Goal: Task Accomplishment & Management: Use online tool/utility

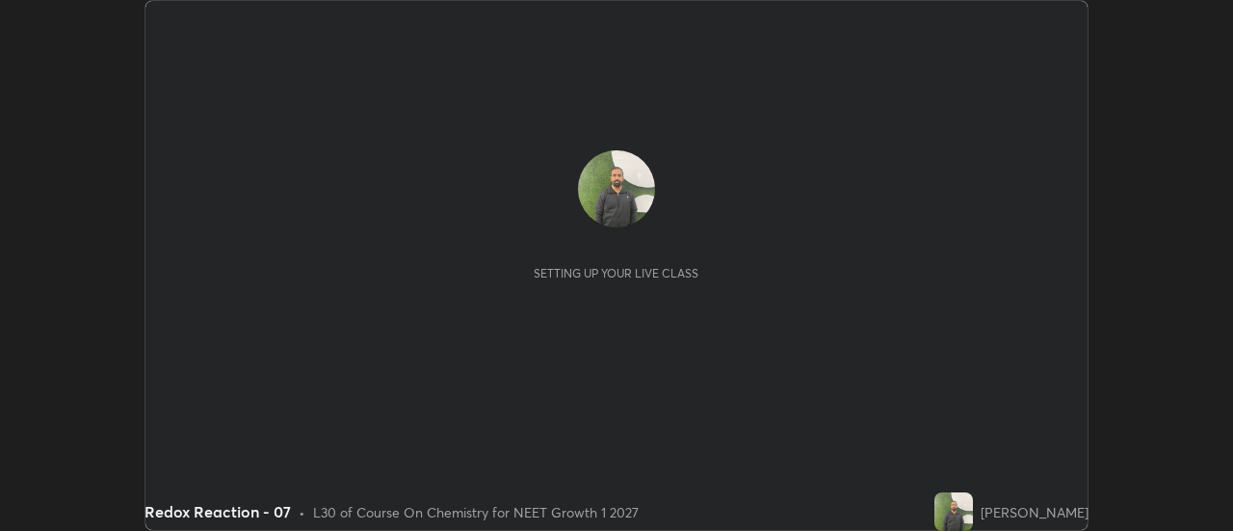
scroll to position [531, 1232]
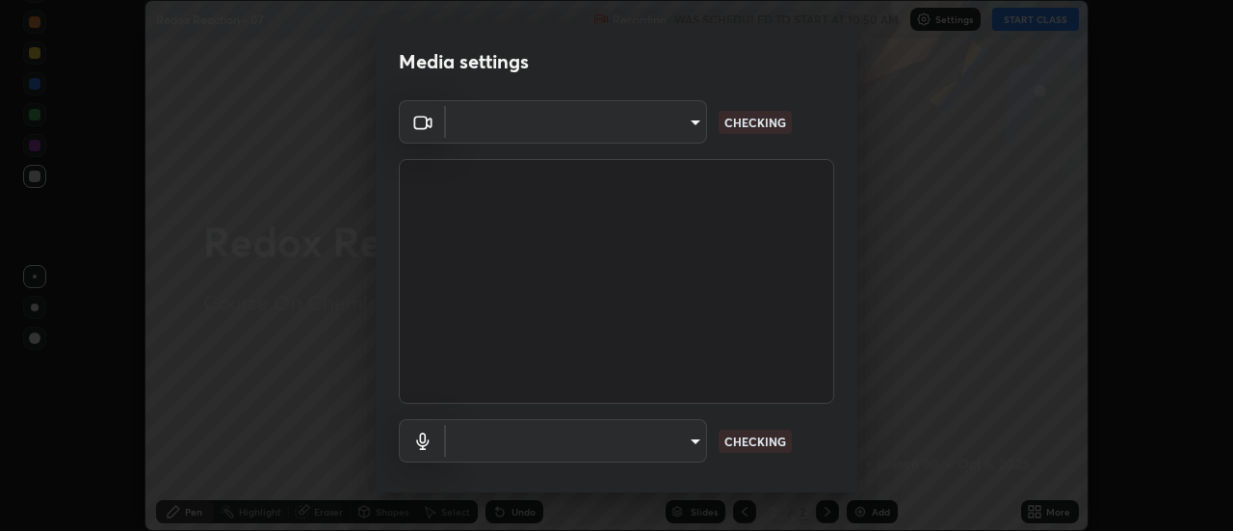
type input "985e4b1f72fc3b9494b48cef3b79fe3b682f9ae0bb15c20acfe574fe2aaad349"
type input "default"
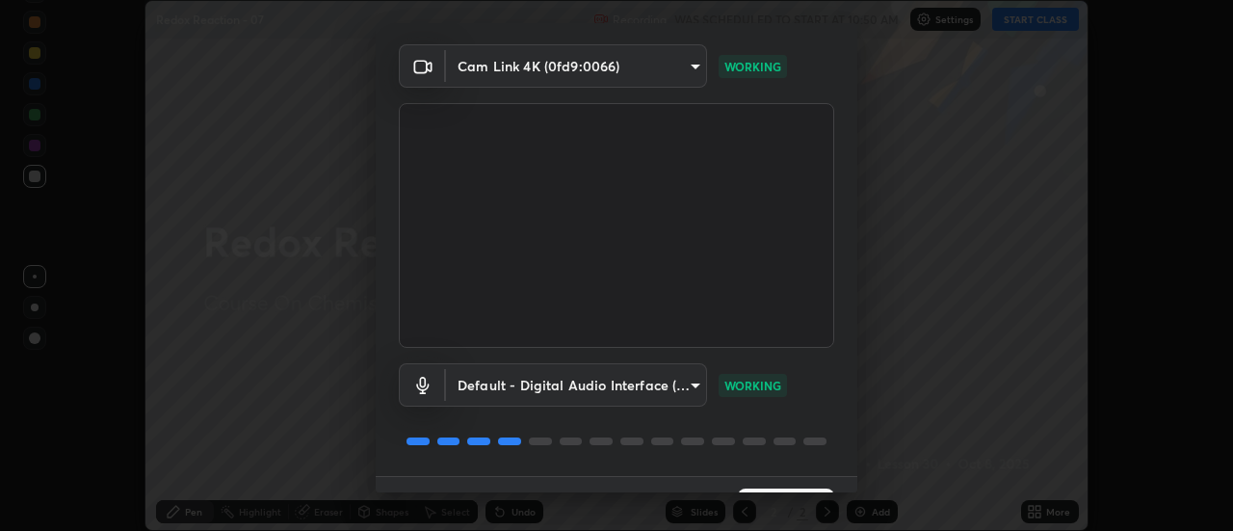
scroll to position [101, 0]
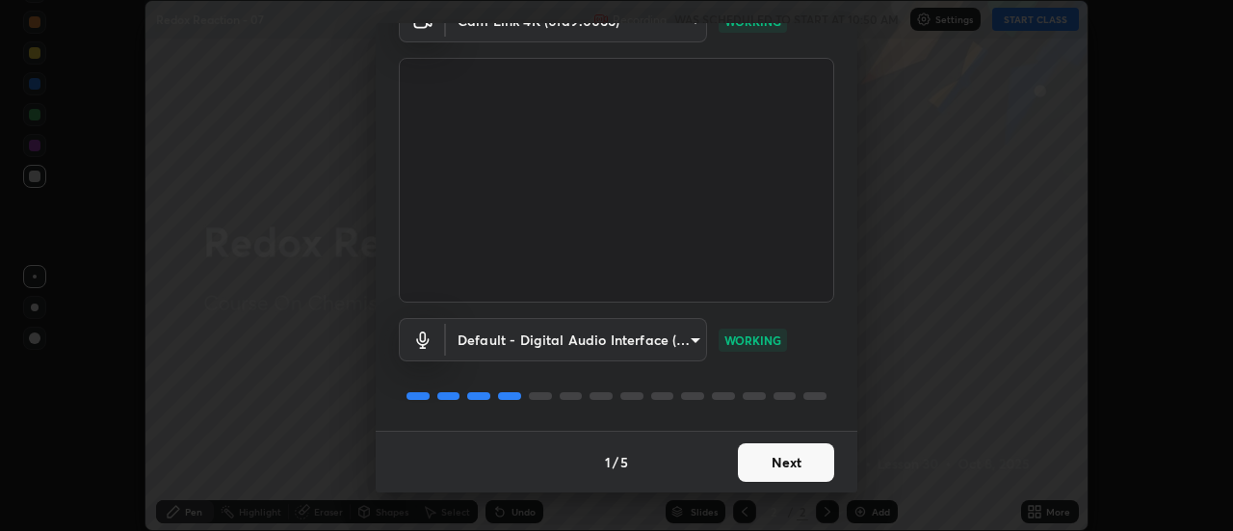
click at [794, 463] on button "Next" at bounding box center [786, 462] width 96 height 39
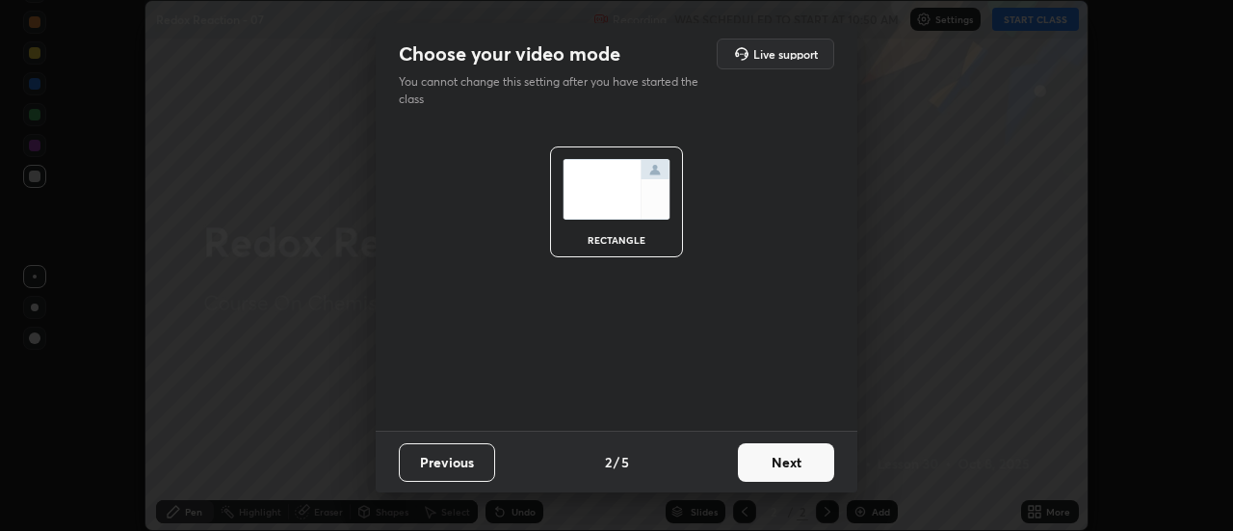
scroll to position [0, 0]
click at [799, 458] on button "Next" at bounding box center [786, 462] width 96 height 39
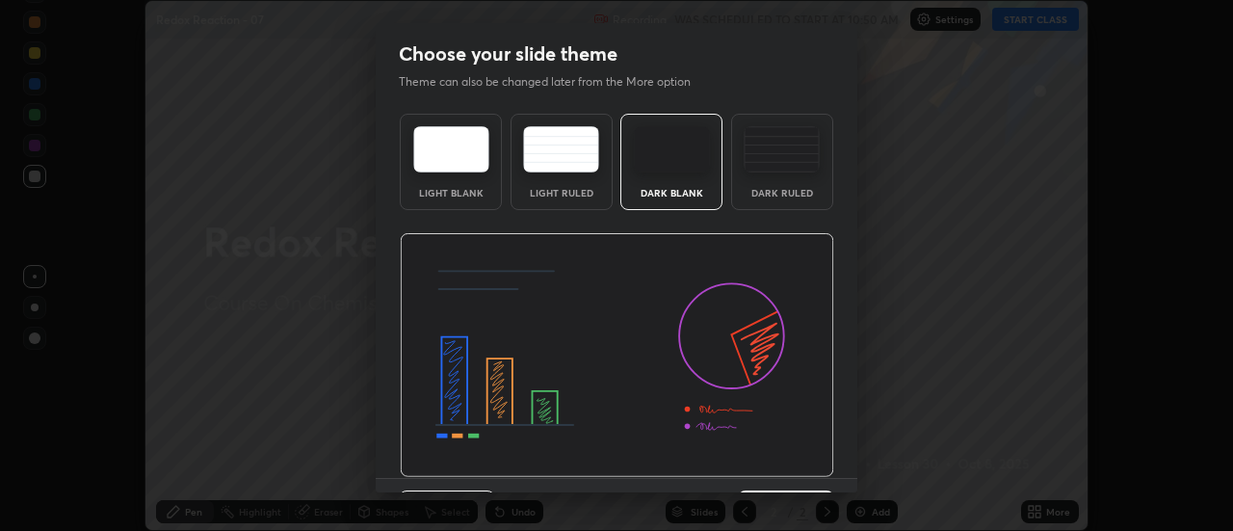
click at [806, 465] on img at bounding box center [617, 355] width 435 height 245
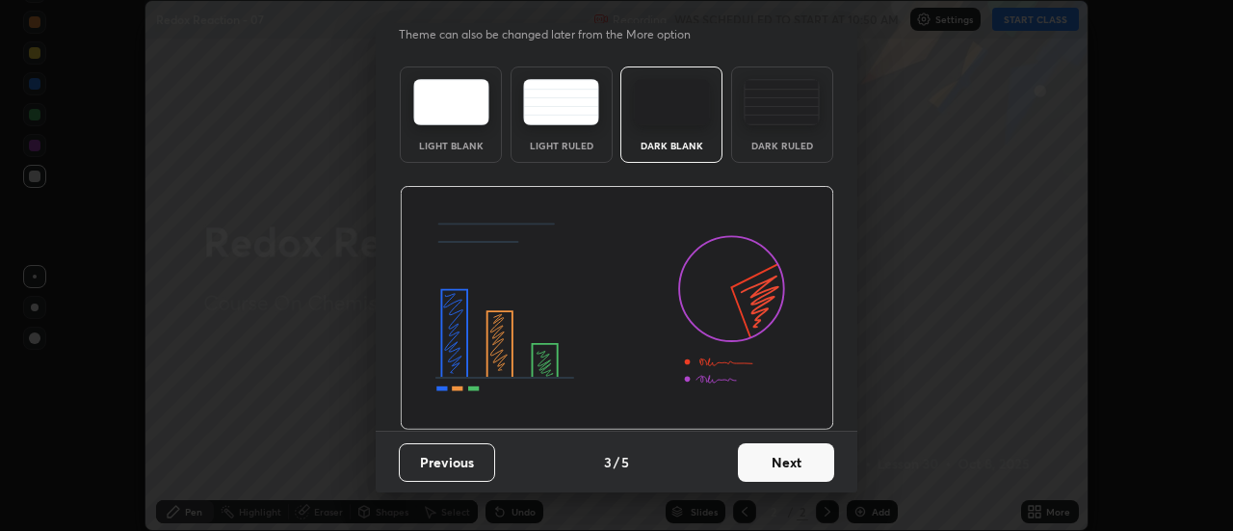
click at [807, 456] on button "Next" at bounding box center [786, 462] width 96 height 39
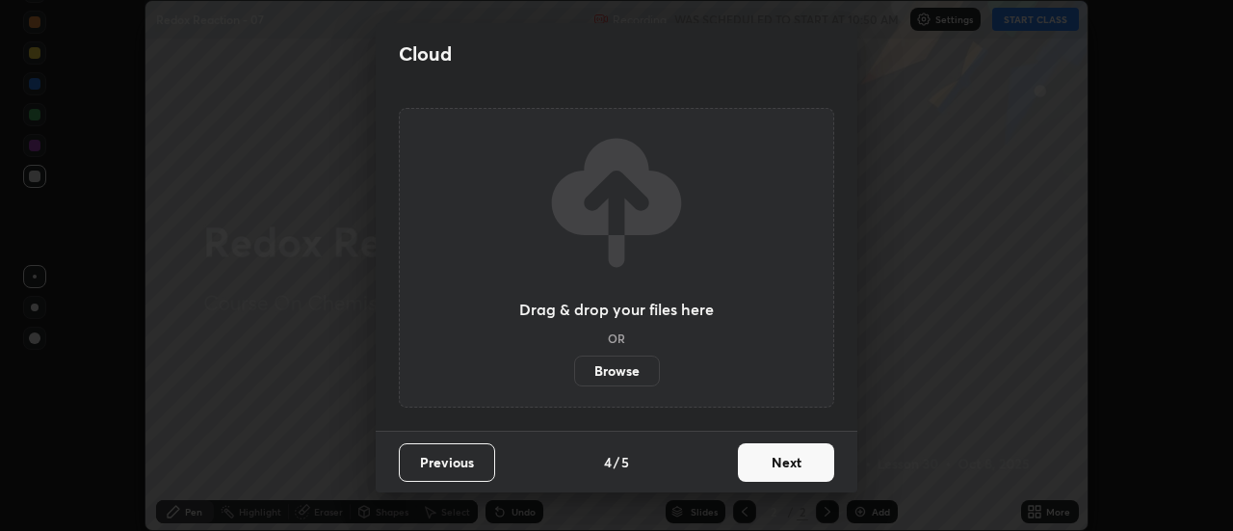
click at [808, 452] on button "Next" at bounding box center [786, 462] width 96 height 39
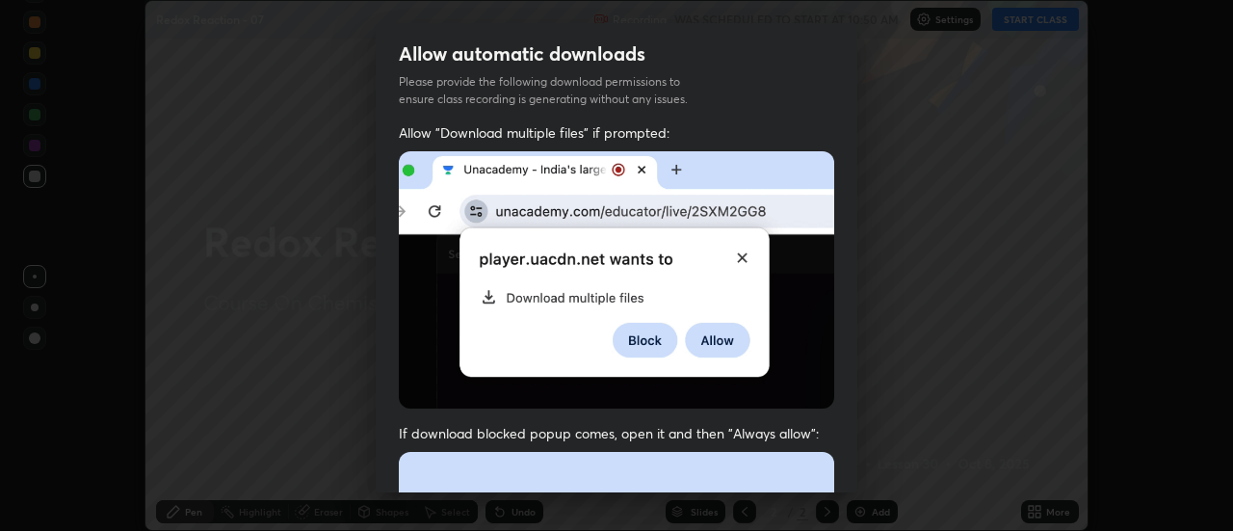
click at [808, 410] on div "Allow "Download multiple files" if prompted: If download blocked popup comes, o…" at bounding box center [617, 528] width 482 height 811
click at [815, 392] on img at bounding box center [617, 279] width 436 height 257
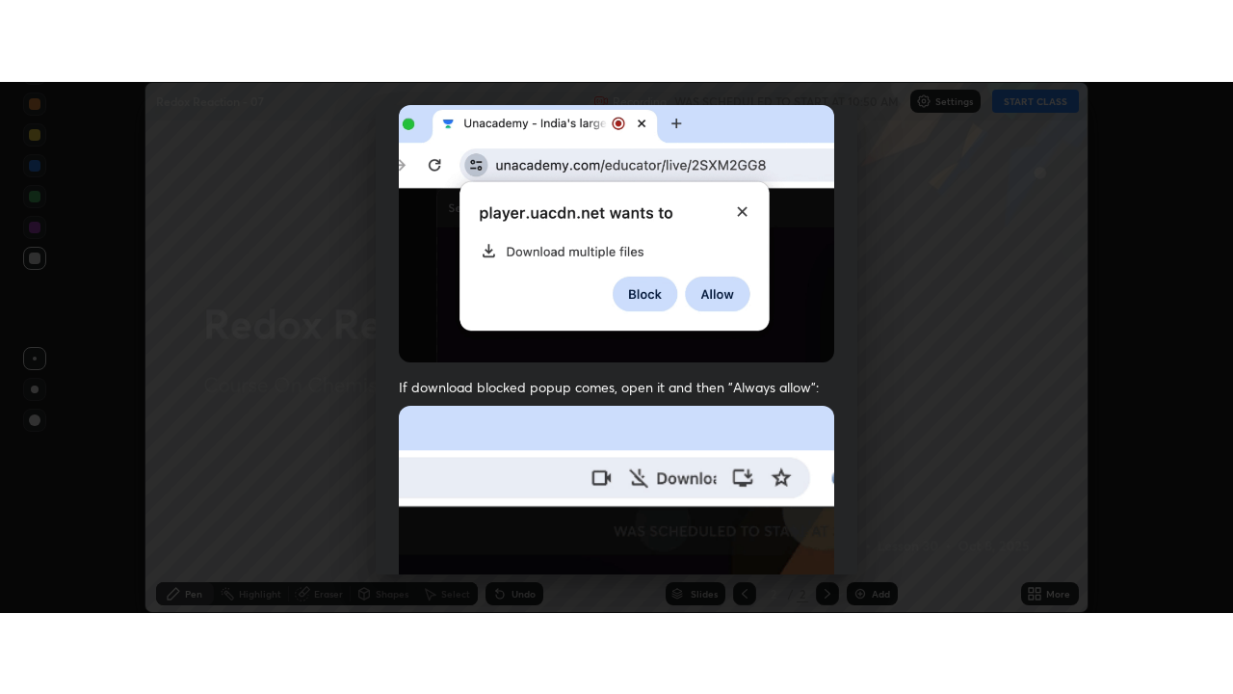
scroll to position [494, 0]
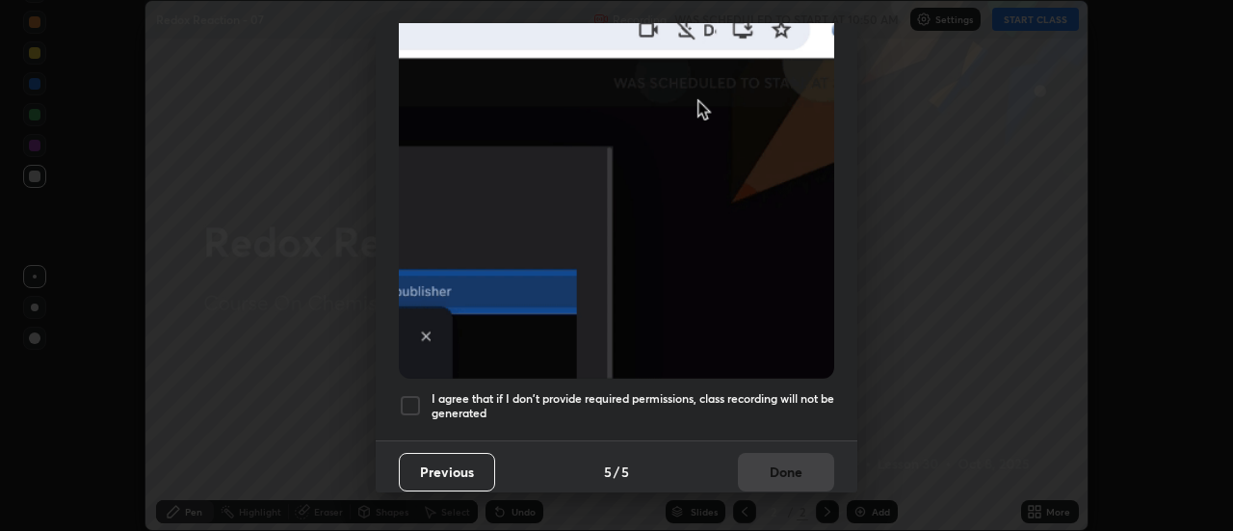
click at [816, 404] on h5 "I agree that if I don't provide required permissions, class recording will not …" at bounding box center [633, 406] width 403 height 30
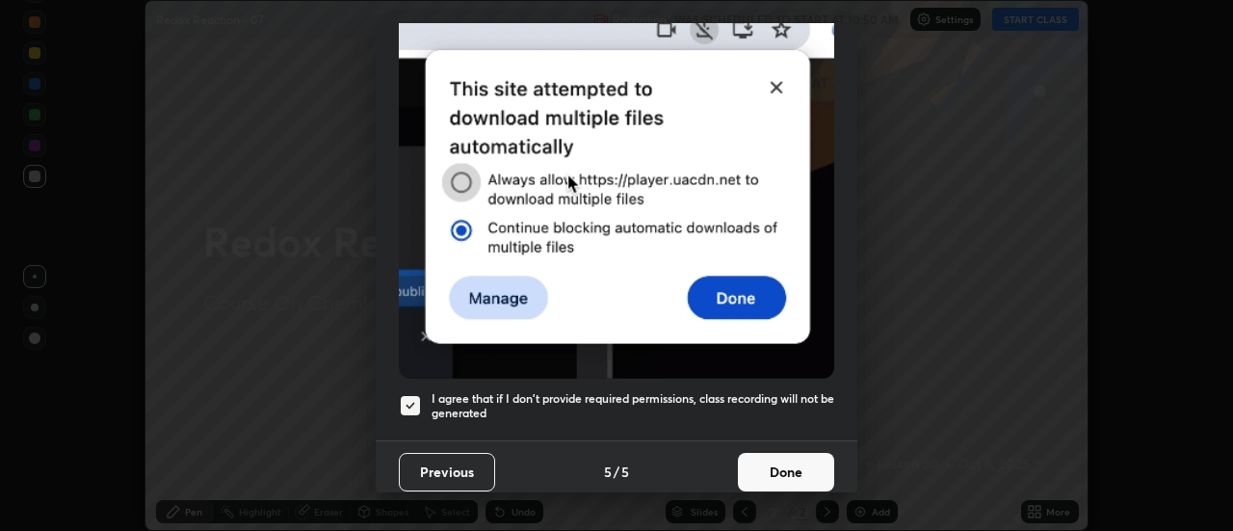
click at [796, 459] on button "Done" at bounding box center [786, 472] width 96 height 39
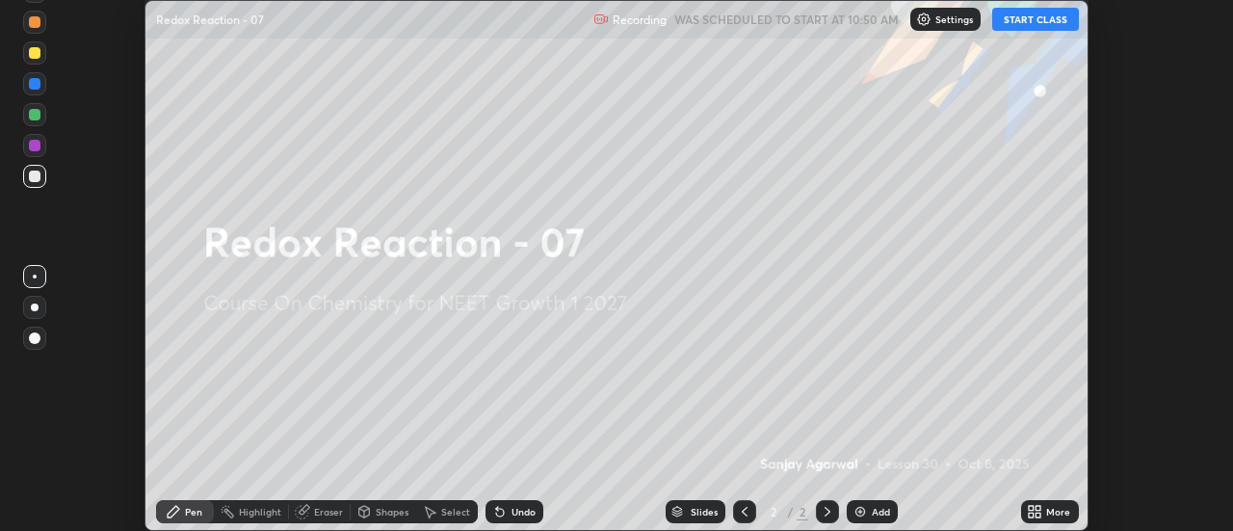
click at [1064, 504] on div "More" at bounding box center [1050, 511] width 58 height 23
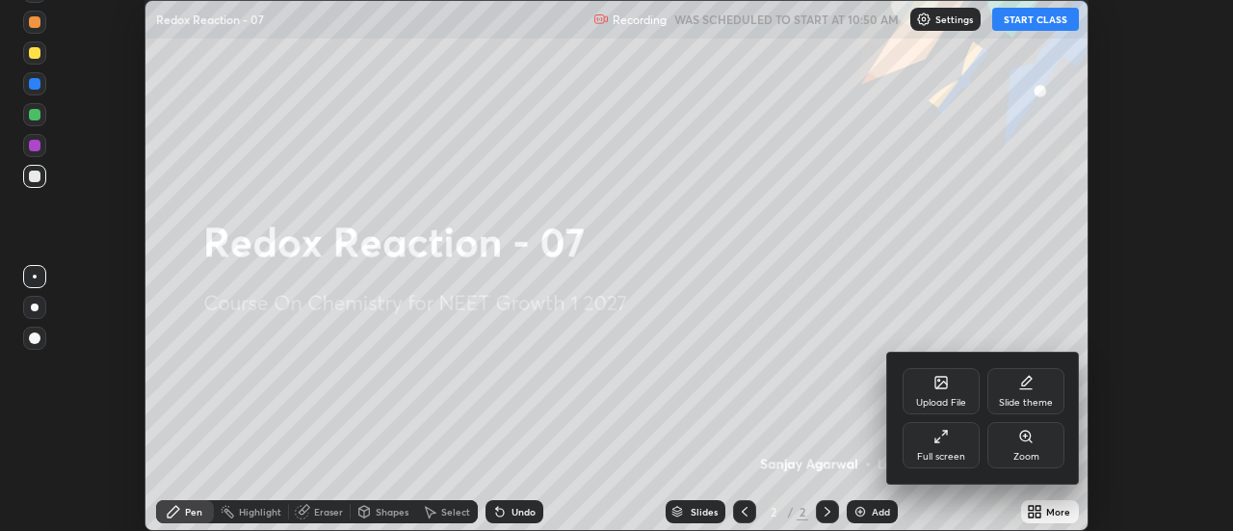
click at [1002, 454] on div "Zoom" at bounding box center [1026, 445] width 77 height 46
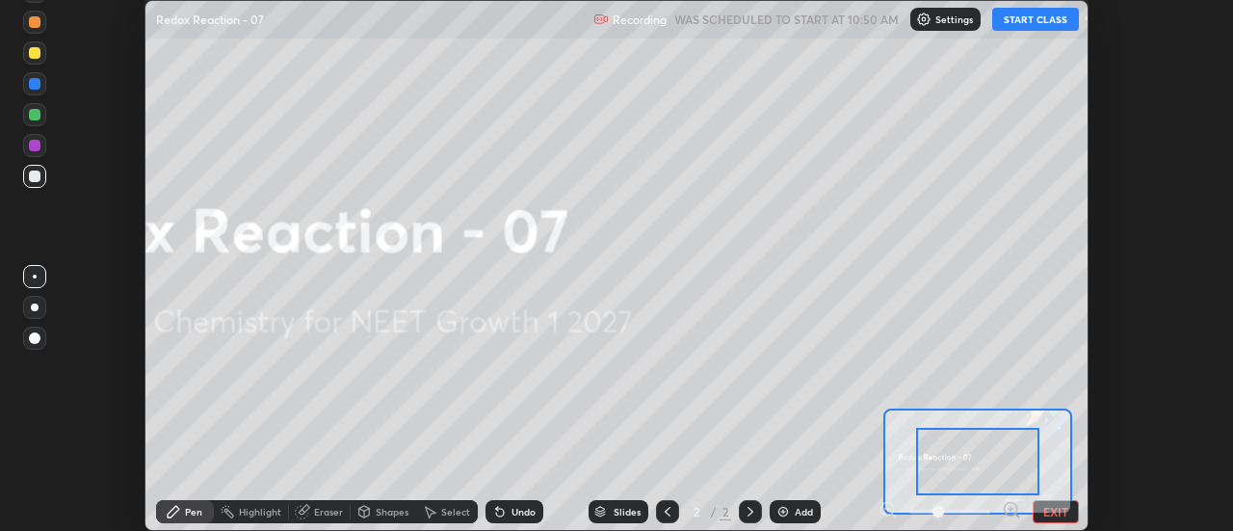
click at [1022, 477] on div at bounding box center [977, 462] width 123 height 68
click at [1047, 509] on button "EXIT" at bounding box center [1056, 511] width 46 height 23
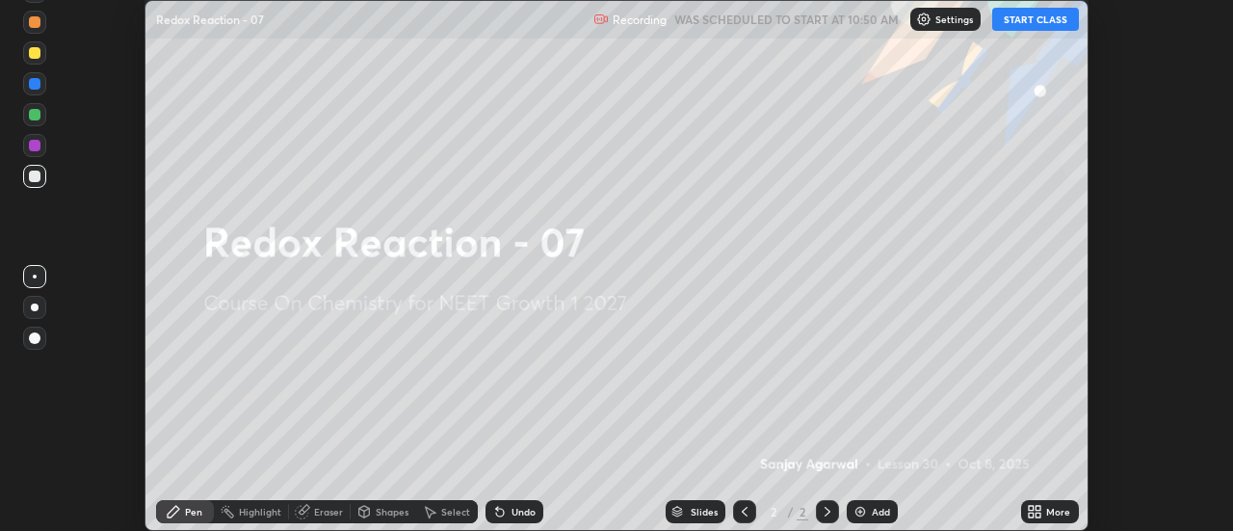
click at [1031, 506] on icon at bounding box center [1031, 508] width 5 height 5
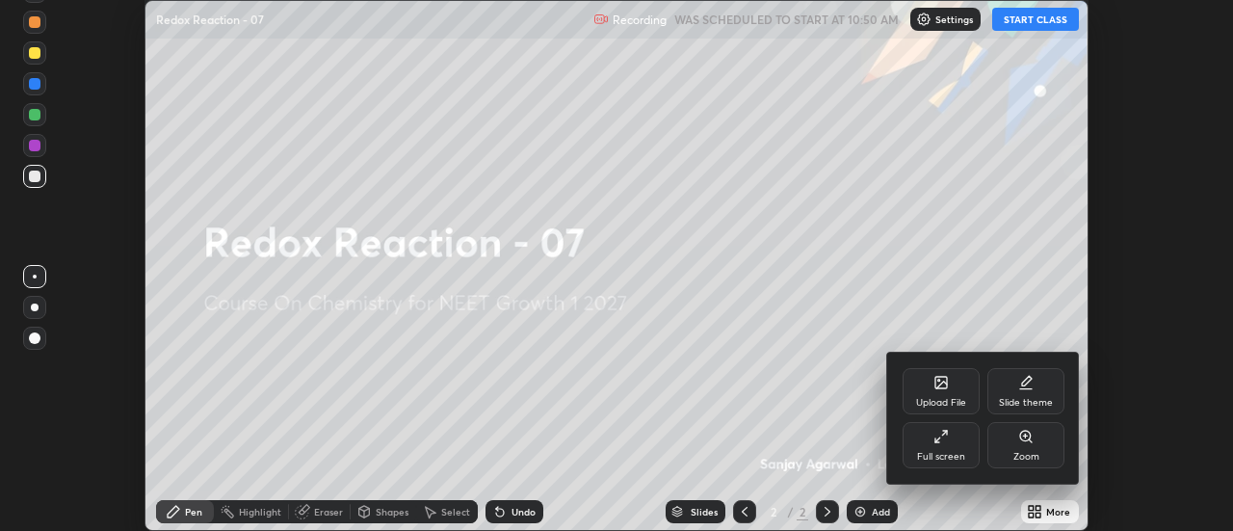
click at [942, 448] on div "Full screen" at bounding box center [941, 445] width 77 height 46
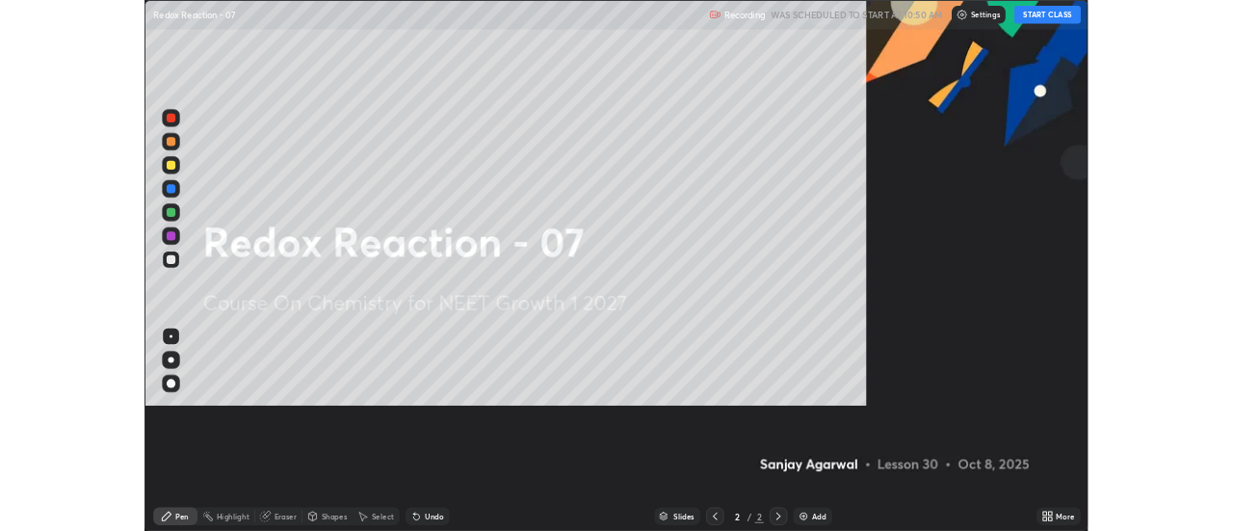
scroll to position [694, 1233]
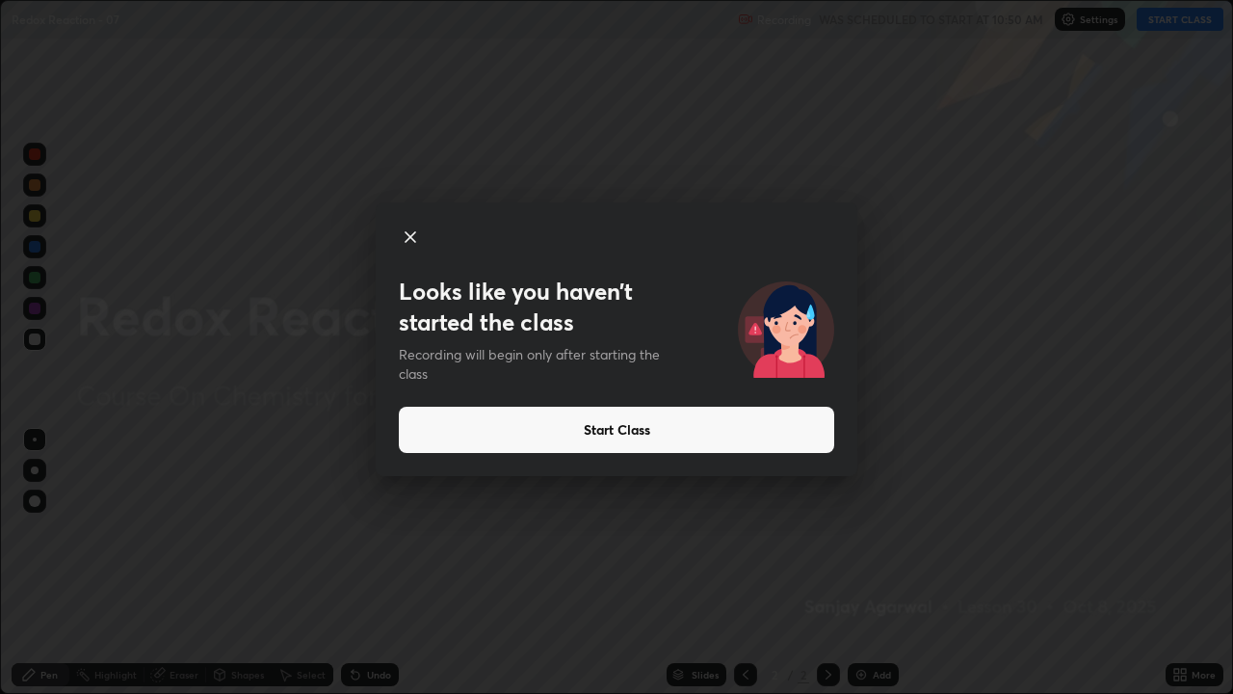
click at [735, 431] on button "Start Class" at bounding box center [617, 430] width 436 height 46
click at [732, 436] on button "Start Class" at bounding box center [617, 430] width 436 height 46
click at [737, 436] on button "Start Class" at bounding box center [617, 430] width 436 height 46
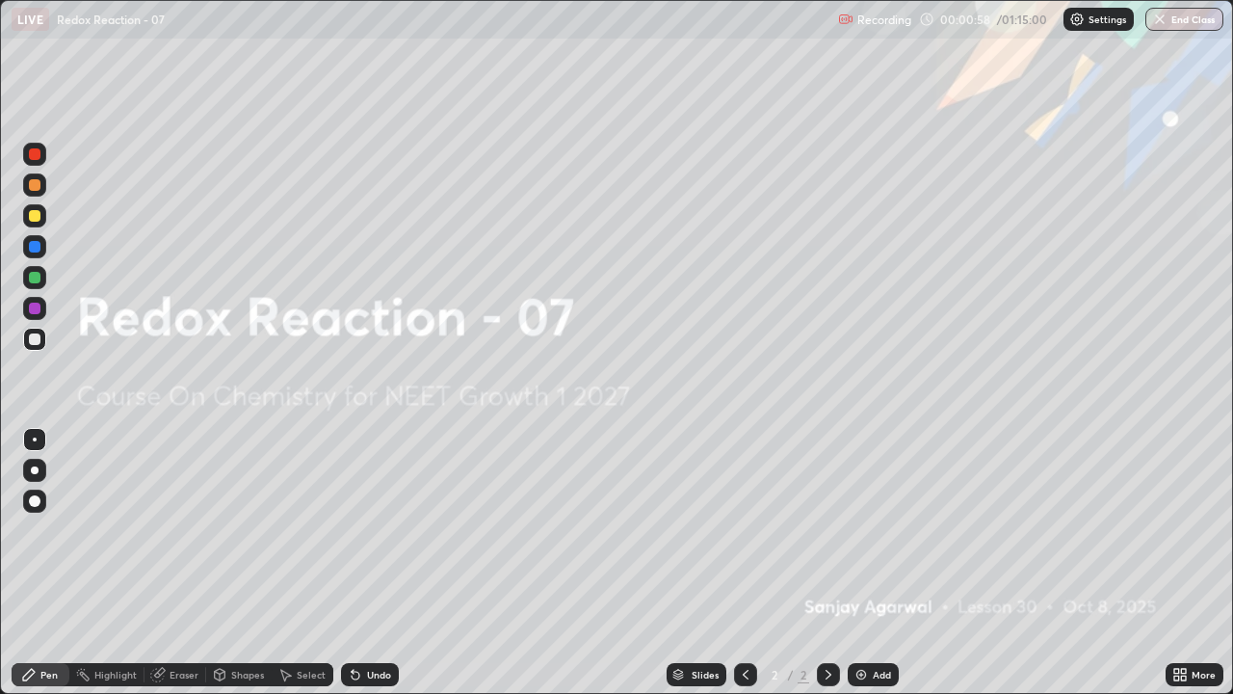
click at [882, 530] on div "Add" at bounding box center [882, 675] width 18 height 10
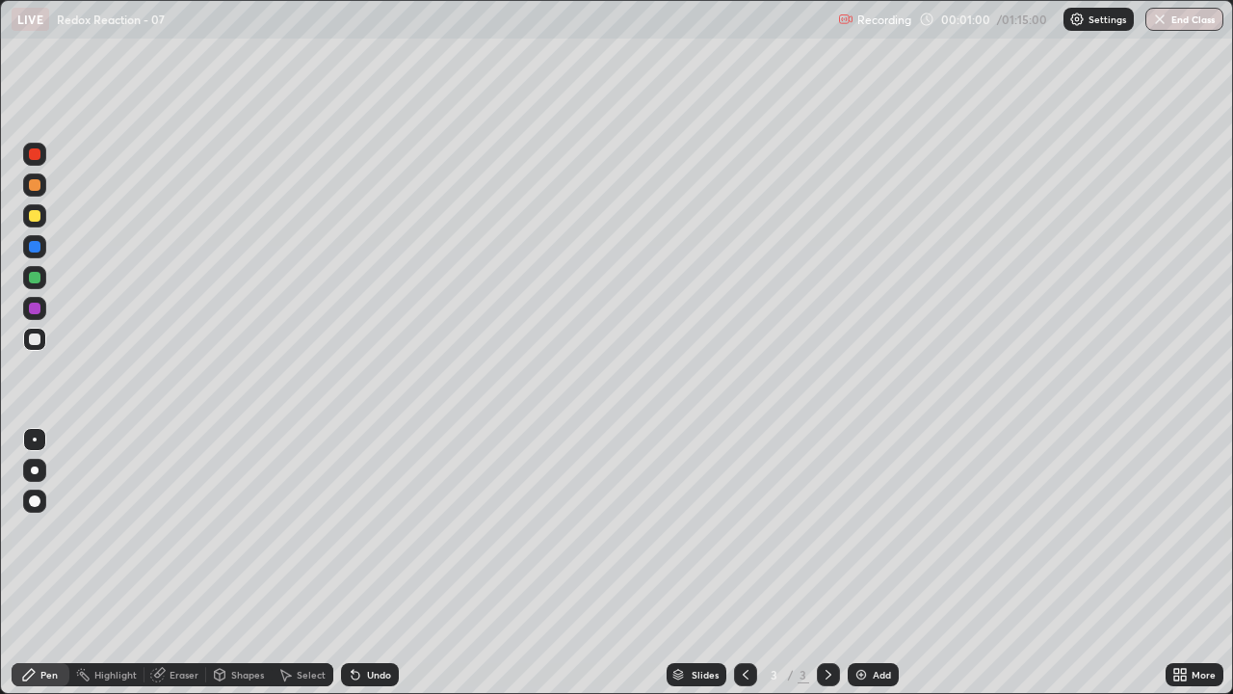
click at [35, 470] on div at bounding box center [35, 470] width 8 height 8
click at [36, 216] on div at bounding box center [35, 216] width 12 height 12
click at [31, 343] on div at bounding box center [35, 339] width 12 height 12
click at [34, 220] on div at bounding box center [35, 216] width 12 height 12
click at [40, 342] on div at bounding box center [35, 339] width 12 height 12
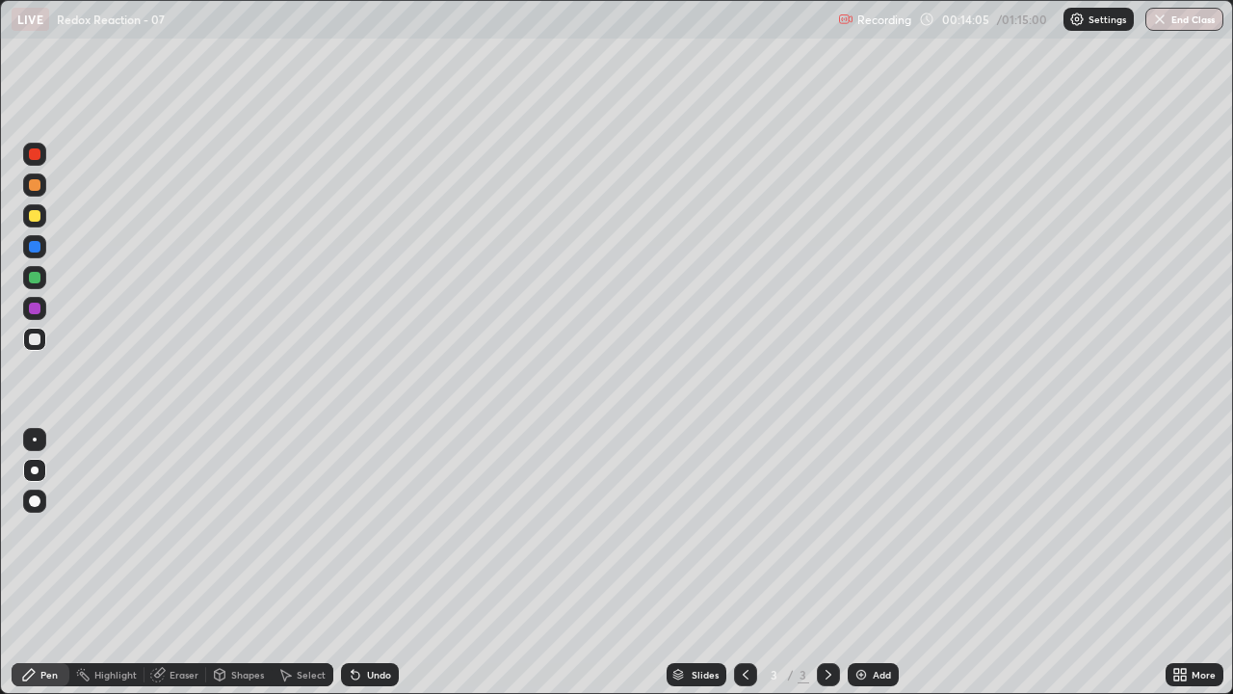
click at [36, 218] on div at bounding box center [35, 216] width 12 height 12
click at [31, 338] on div at bounding box center [35, 339] width 12 height 12
click at [36, 157] on div at bounding box center [35, 154] width 12 height 12
click at [40, 157] on div at bounding box center [35, 154] width 12 height 12
click at [33, 339] on div at bounding box center [35, 339] width 12 height 12
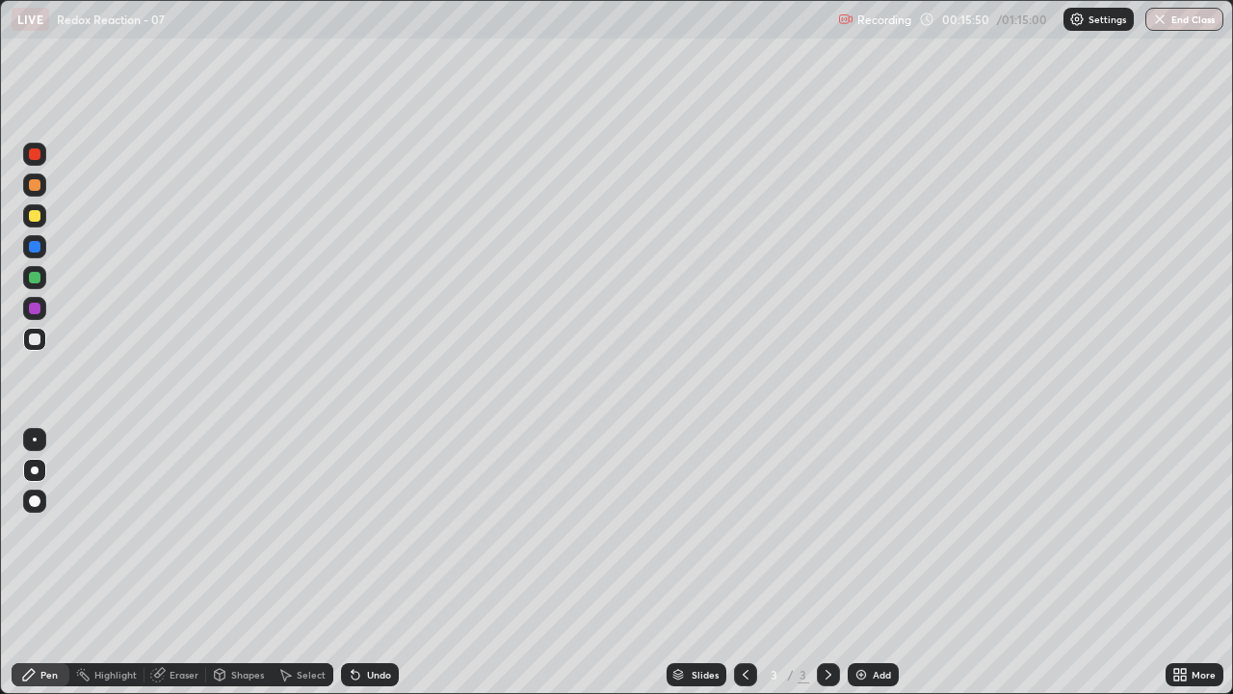
click at [35, 217] on div at bounding box center [35, 216] width 12 height 12
click at [858, 530] on img at bounding box center [861, 674] width 15 height 15
click at [369, 530] on div "Undo" at bounding box center [370, 674] width 58 height 23
click at [36, 340] on div at bounding box center [35, 339] width 12 height 12
click at [38, 218] on div at bounding box center [35, 216] width 12 height 12
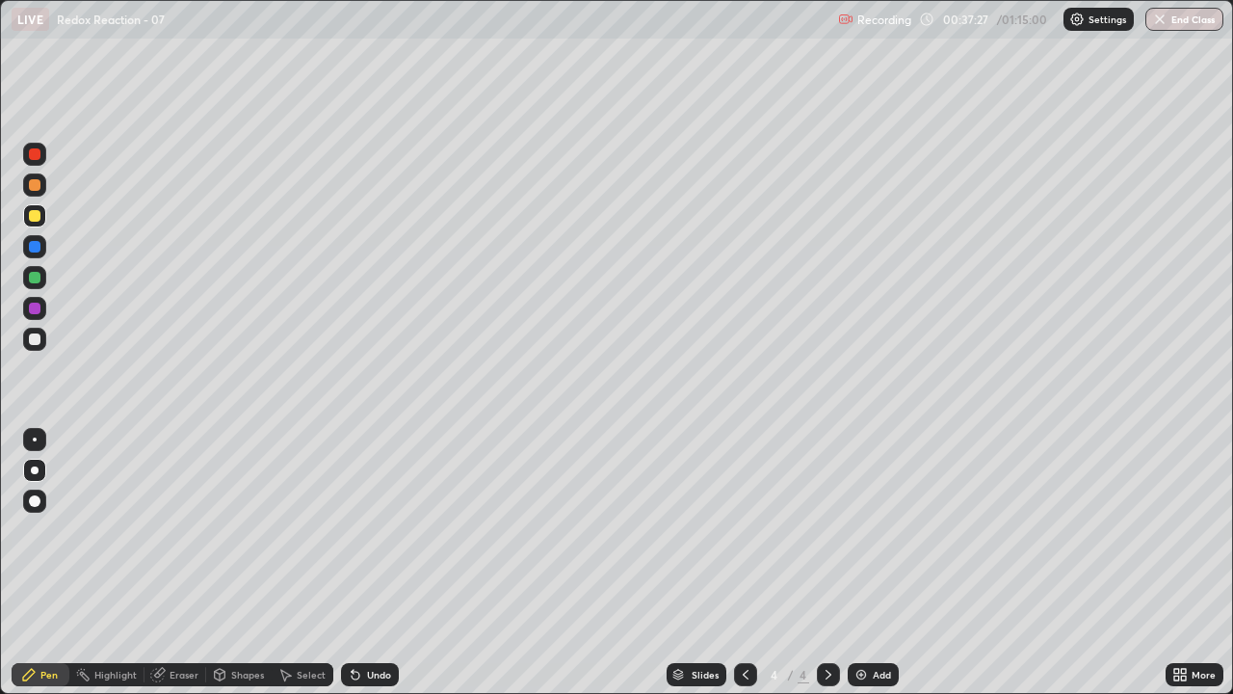
click at [37, 348] on div at bounding box center [34, 339] width 23 height 23
click at [33, 216] on div at bounding box center [35, 216] width 12 height 12
click at [37, 278] on div at bounding box center [35, 278] width 12 height 12
click at [31, 344] on div at bounding box center [35, 339] width 12 height 12
click at [34, 280] on div at bounding box center [35, 278] width 12 height 12
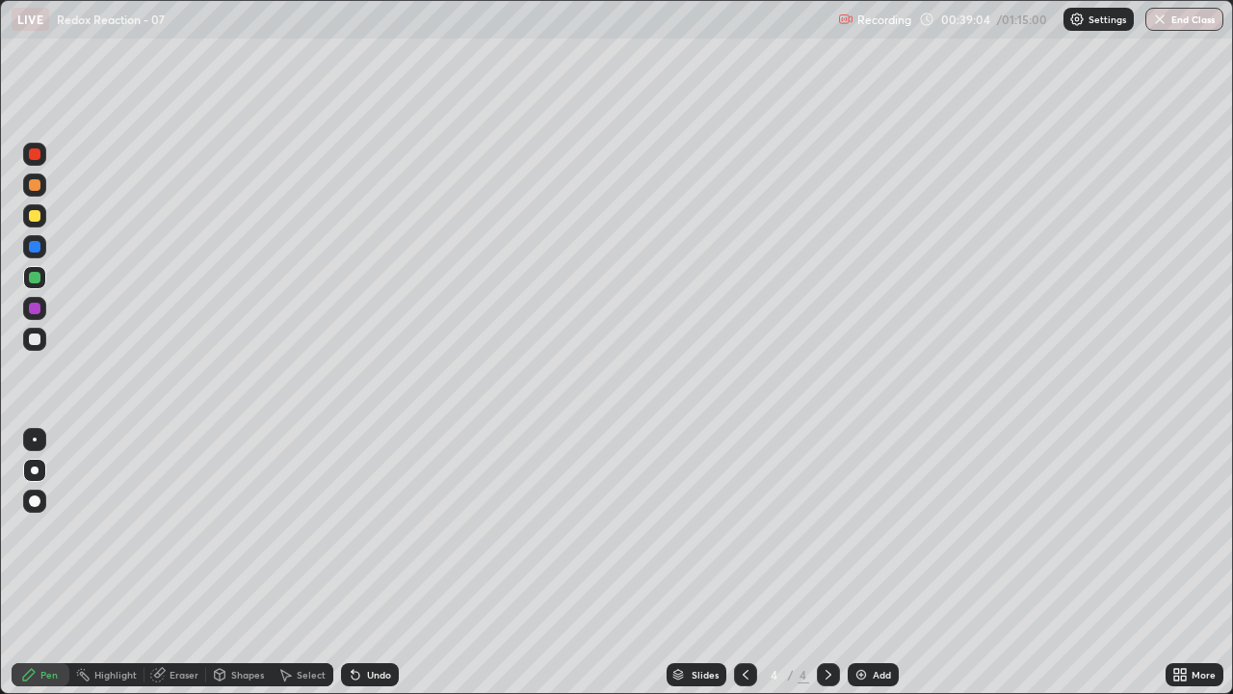
click at [353, 530] on icon at bounding box center [356, 676] width 8 height 8
click at [362, 530] on div "Undo" at bounding box center [370, 674] width 58 height 23
click at [31, 339] on div at bounding box center [35, 339] width 12 height 12
click at [505, 530] on div "Slides 4 / 4 Add" at bounding box center [782, 674] width 767 height 39
click at [36, 221] on div at bounding box center [35, 216] width 12 height 12
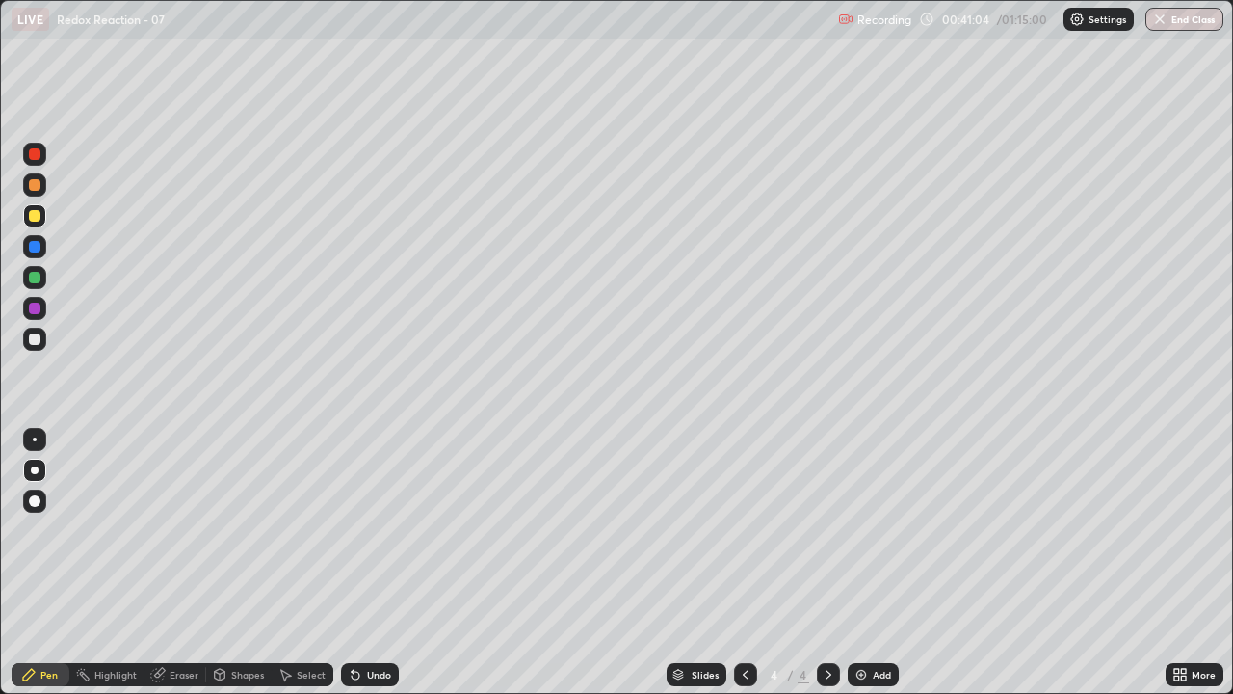
click at [373, 530] on div "Undo" at bounding box center [379, 675] width 24 height 10
click at [23, 342] on div at bounding box center [34, 339] width 23 height 23
click at [33, 217] on div at bounding box center [35, 216] width 12 height 12
click at [33, 343] on div at bounding box center [35, 339] width 12 height 12
click at [35, 281] on div at bounding box center [35, 278] width 12 height 12
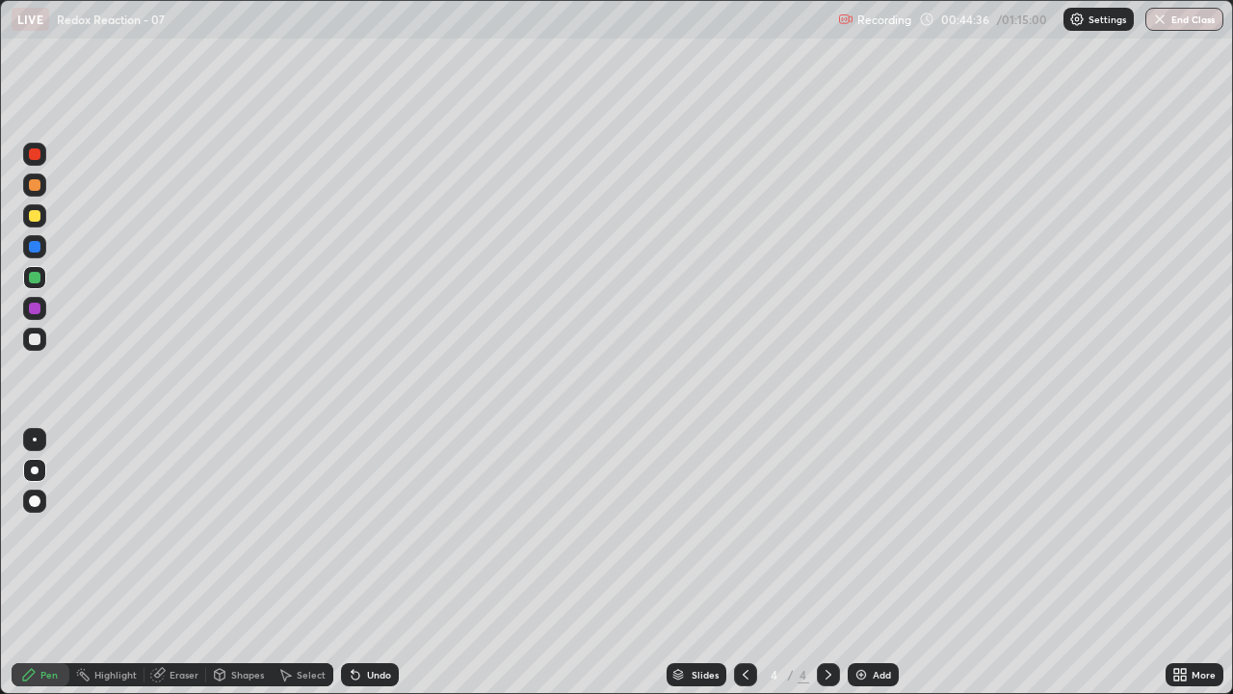
click at [43, 341] on div at bounding box center [34, 339] width 23 height 23
click at [990, 530] on div "Slides 4 / 4 Add" at bounding box center [782, 674] width 767 height 39
click at [992, 530] on div "Slides 4 / 4 Add" at bounding box center [782, 674] width 767 height 39
click at [1001, 530] on div "Slides 4 / 4 Add" at bounding box center [782, 674] width 767 height 39
click at [860, 530] on img at bounding box center [861, 674] width 15 height 15
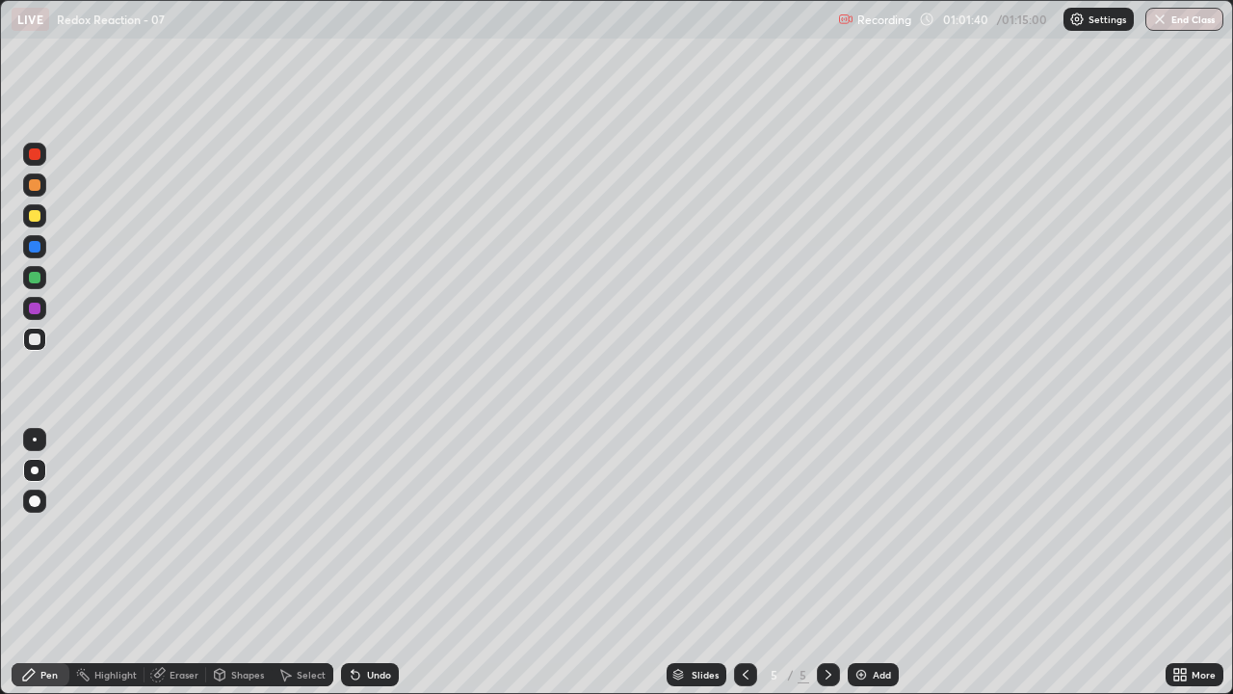
click at [35, 217] on div at bounding box center [35, 216] width 12 height 12
click at [31, 339] on div at bounding box center [35, 339] width 12 height 12
click at [41, 214] on div at bounding box center [34, 215] width 23 height 23
click at [367, 530] on div "Undo" at bounding box center [370, 674] width 58 height 23
click at [367, 530] on div "Undo" at bounding box center [379, 675] width 24 height 10
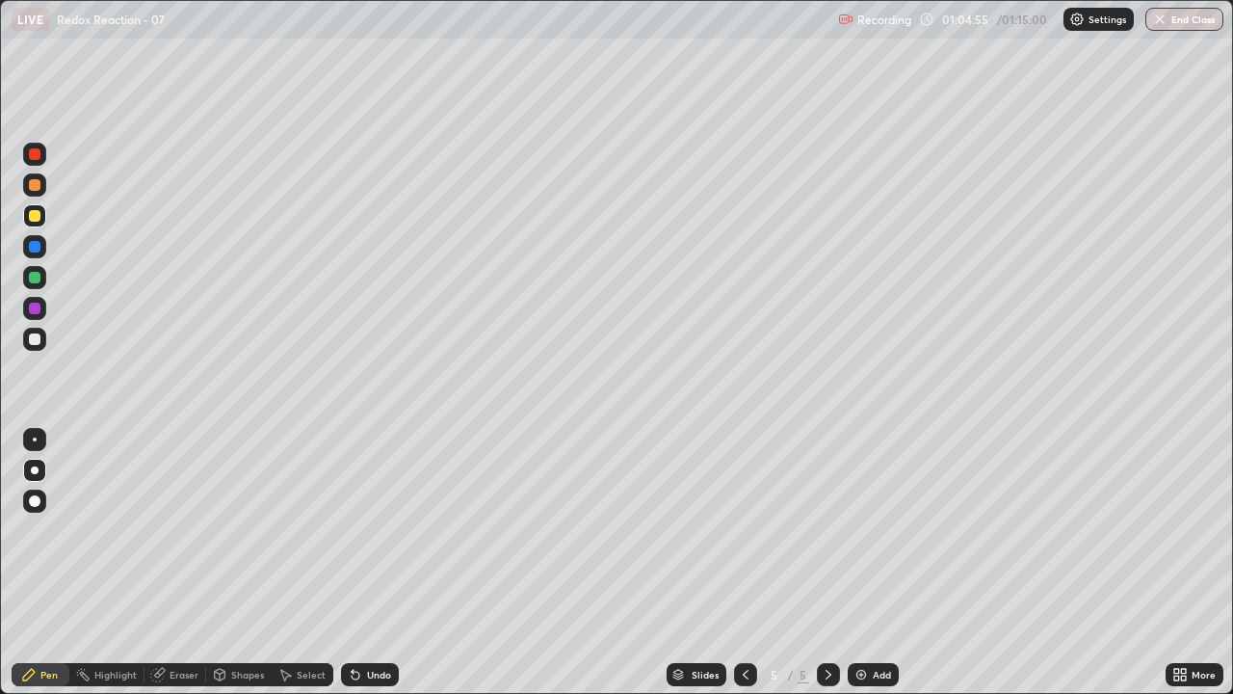
click at [33, 337] on div at bounding box center [35, 339] width 12 height 12
click at [360, 530] on div "Undo" at bounding box center [370, 674] width 58 height 23
click at [363, 530] on div "Undo" at bounding box center [370, 674] width 58 height 23
click at [172, 530] on div "Eraser" at bounding box center [184, 675] width 29 height 10
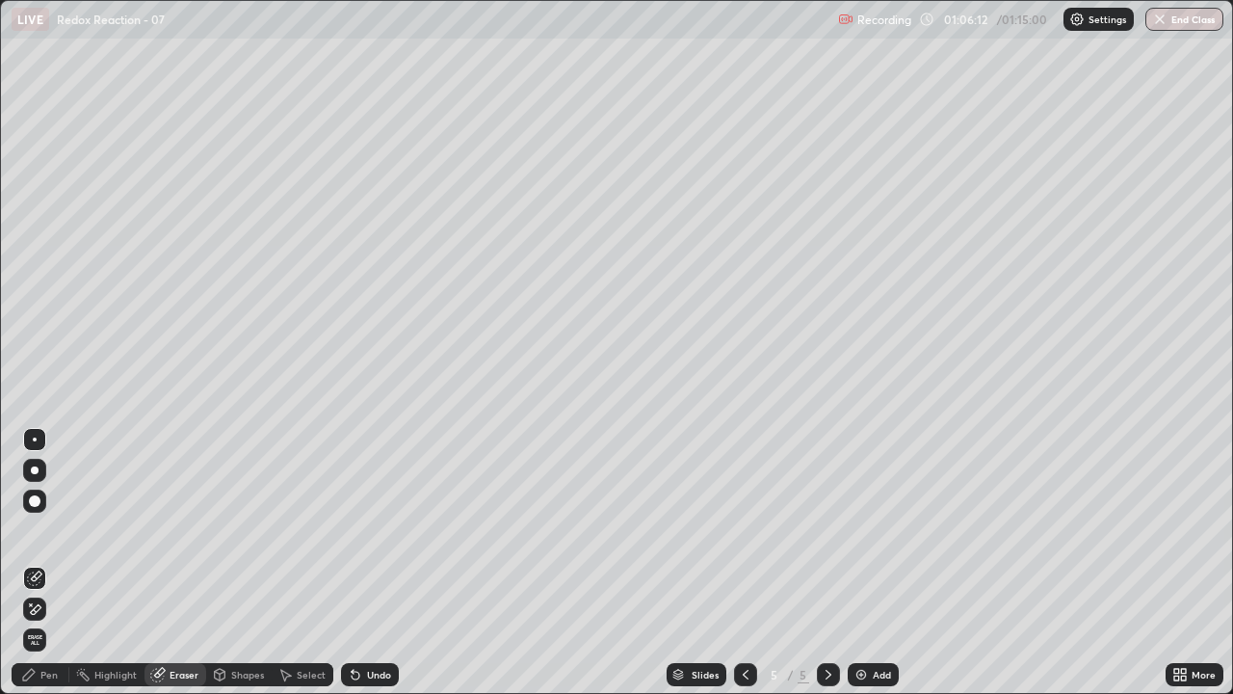
click at [44, 530] on div "Pen" at bounding box center [48, 675] width 17 height 10
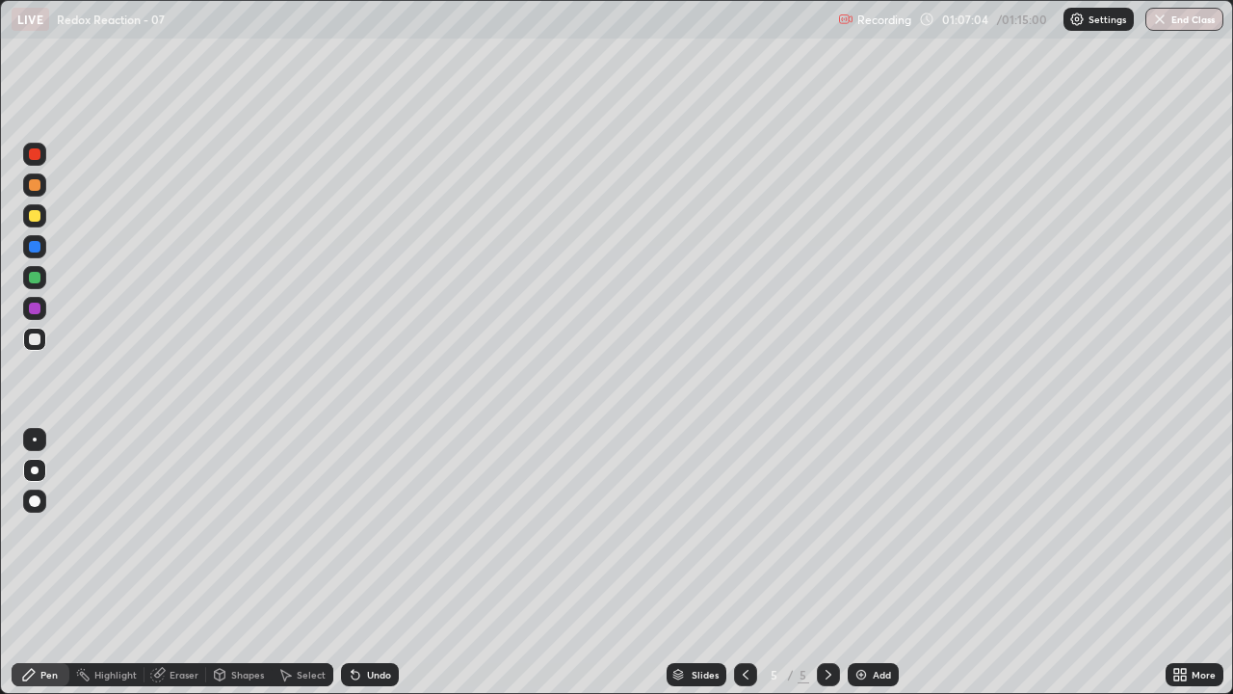
click at [734, 530] on div at bounding box center [745, 674] width 23 height 23
click at [826, 530] on icon at bounding box center [829, 675] width 6 height 10
click at [1190, 28] on button "End Class" at bounding box center [1186, 19] width 76 height 23
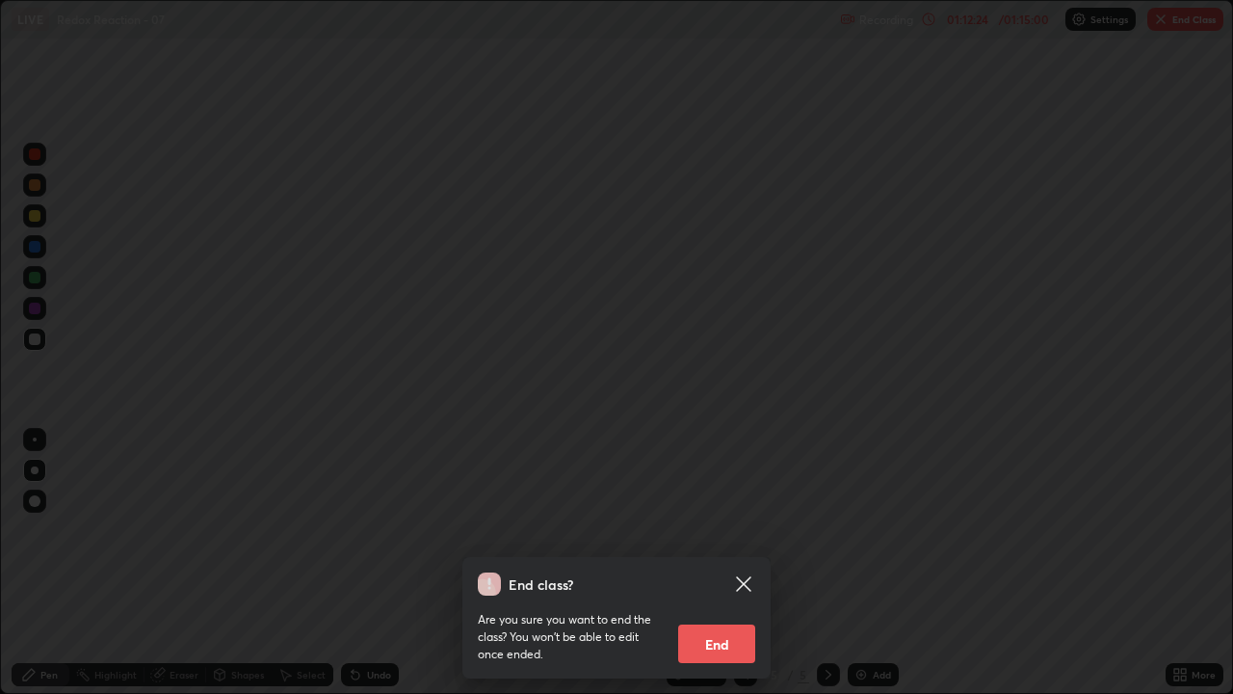
click at [723, 530] on button "End" at bounding box center [716, 643] width 77 height 39
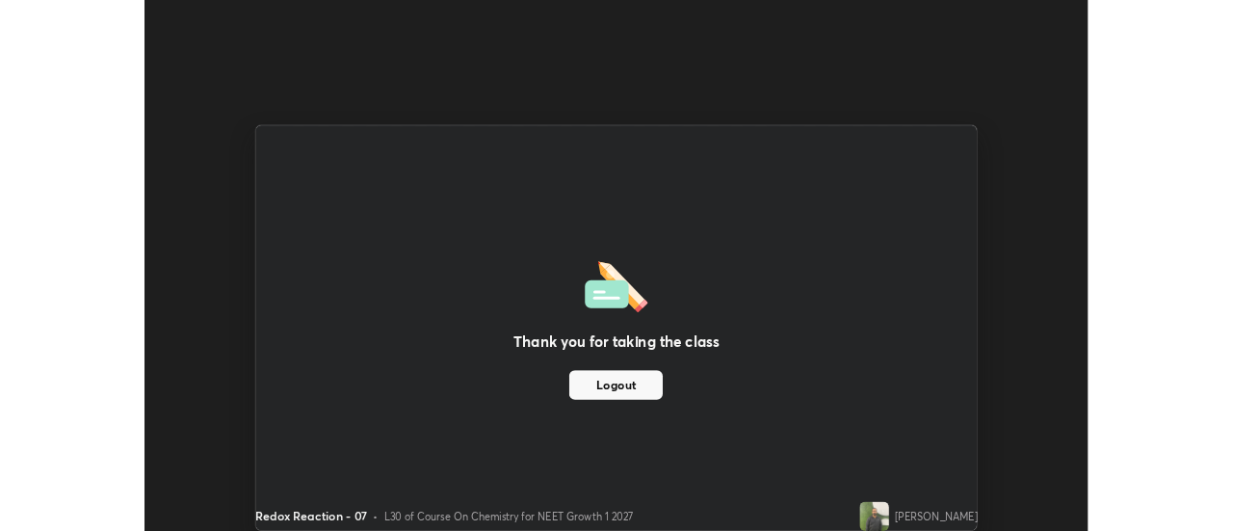
scroll to position [95826, 95124]
